Goal: Task Accomplishment & Management: Manage account settings

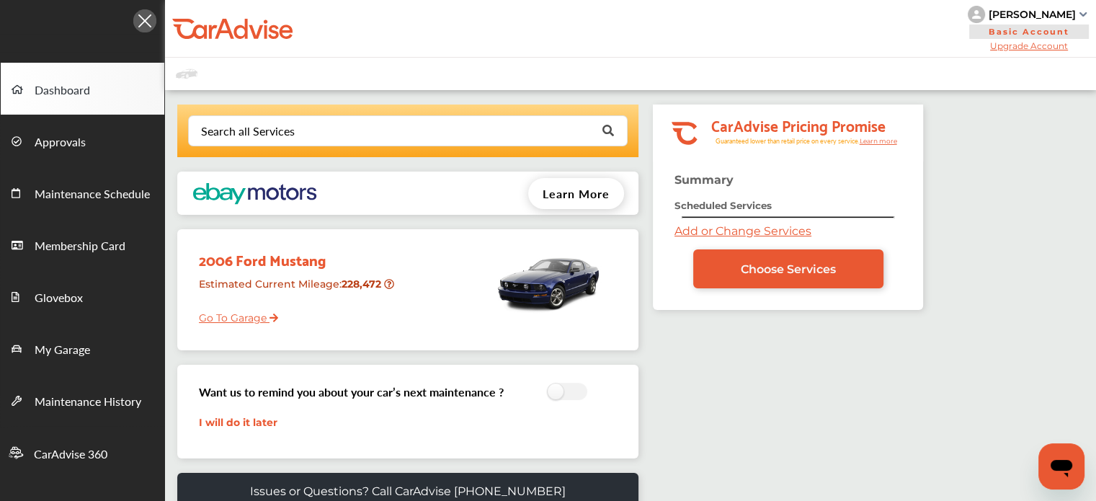
click at [732, 229] on link "Add or Change Services" at bounding box center [743, 231] width 137 height 14
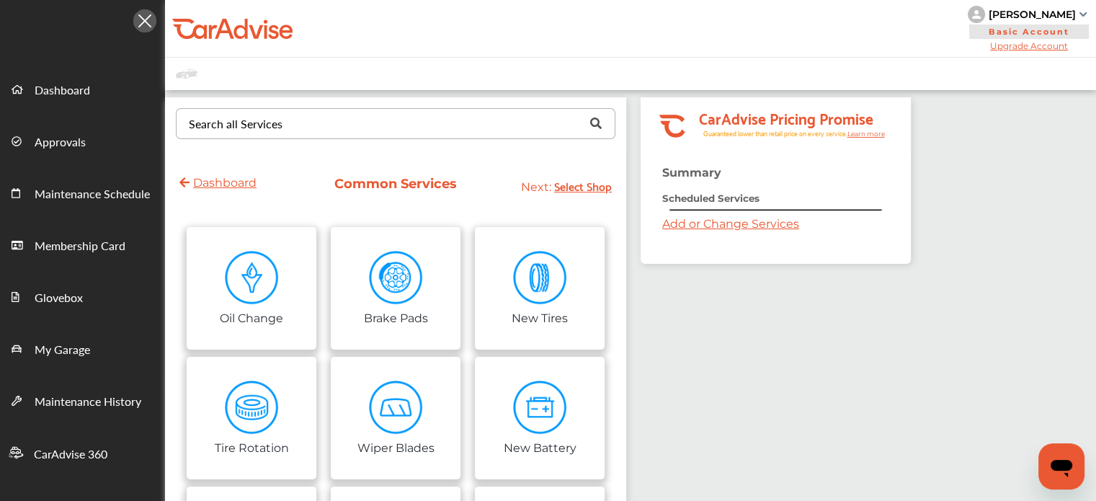
click at [386, 121] on input "text" at bounding box center [392, 123] width 430 height 28
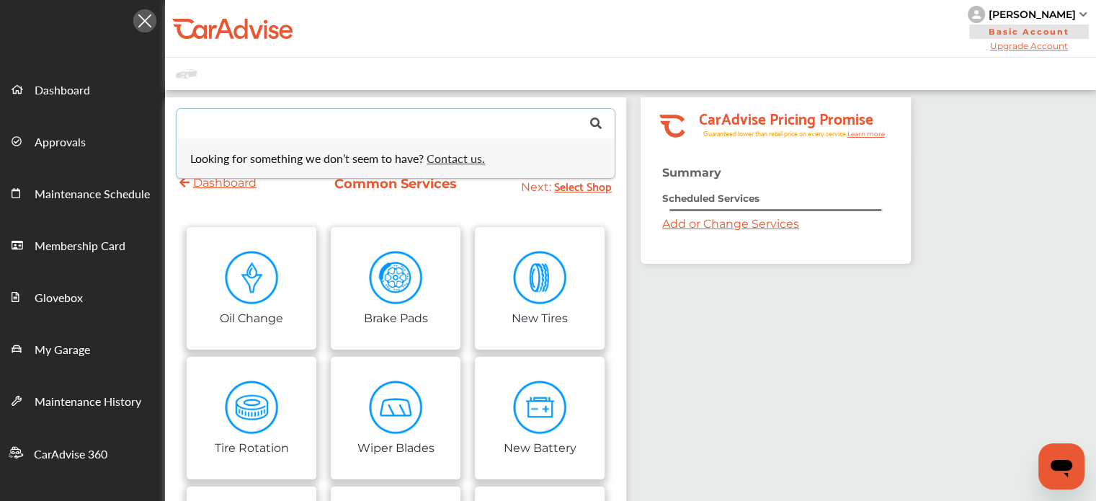
click at [386, 121] on input "text" at bounding box center [392, 123] width 430 height 28
click at [363, 115] on input "text" at bounding box center [392, 123] width 430 height 28
click at [682, 225] on link "Add or Change Services" at bounding box center [730, 224] width 137 height 14
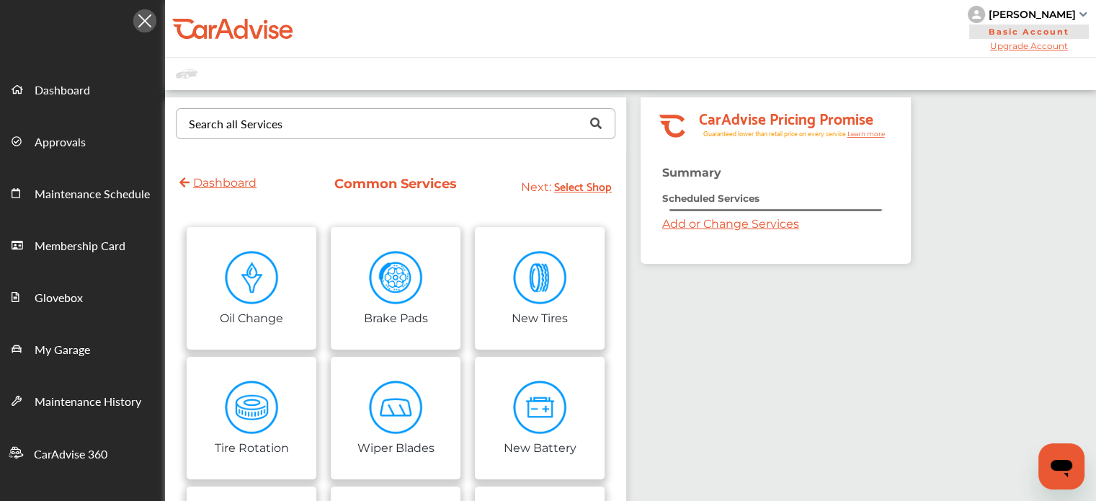
click at [493, 130] on input "text" at bounding box center [392, 123] width 430 height 28
